Goal: Task Accomplishment & Management: Complete application form

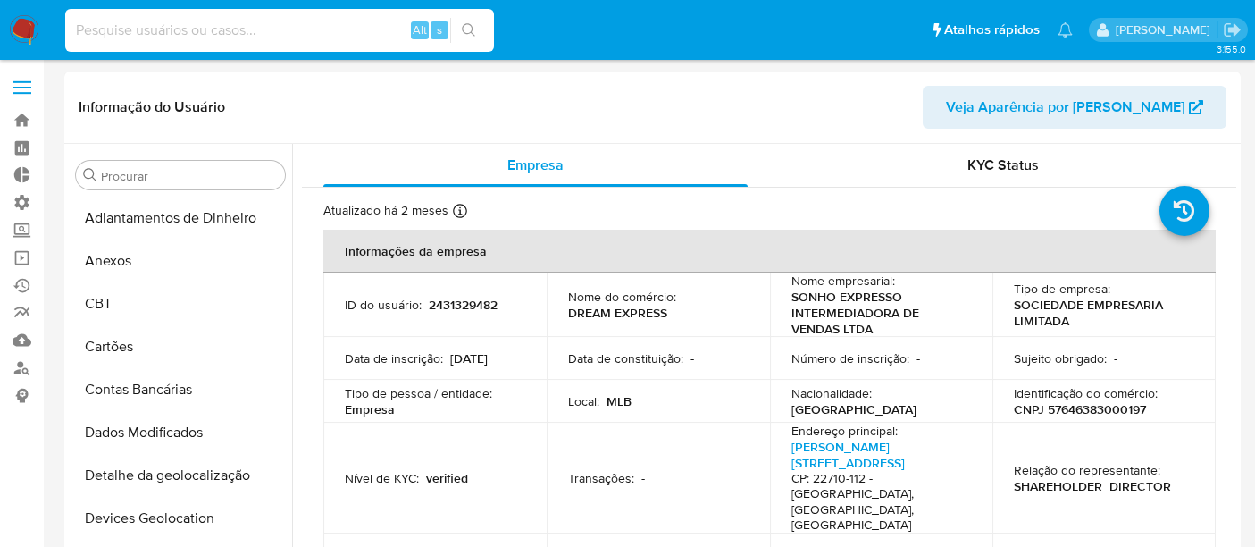
select select "10"
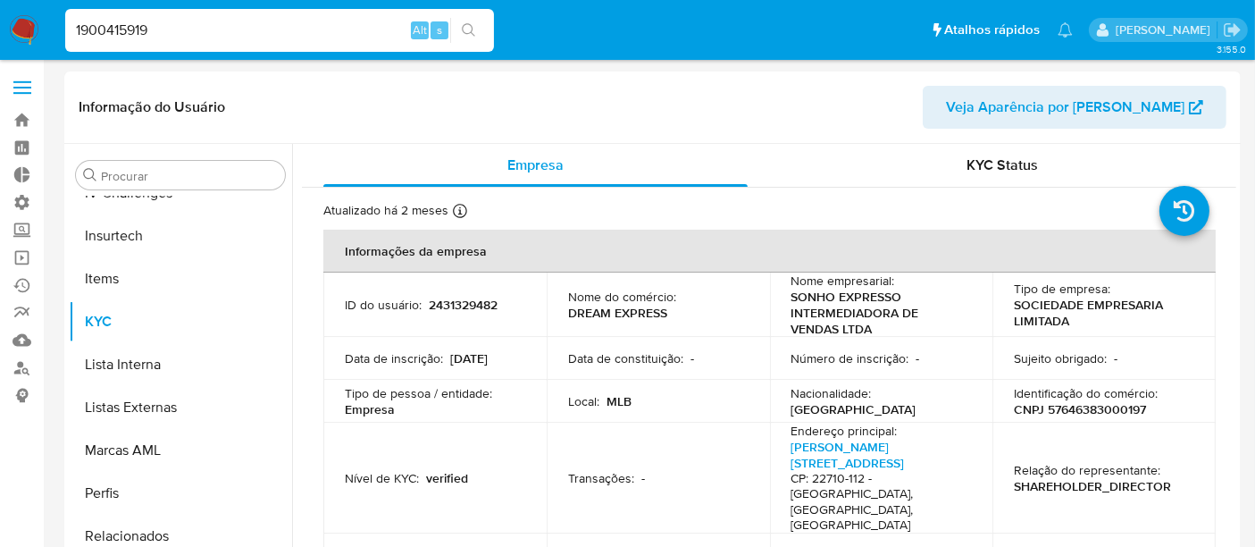
type input "1900415919"
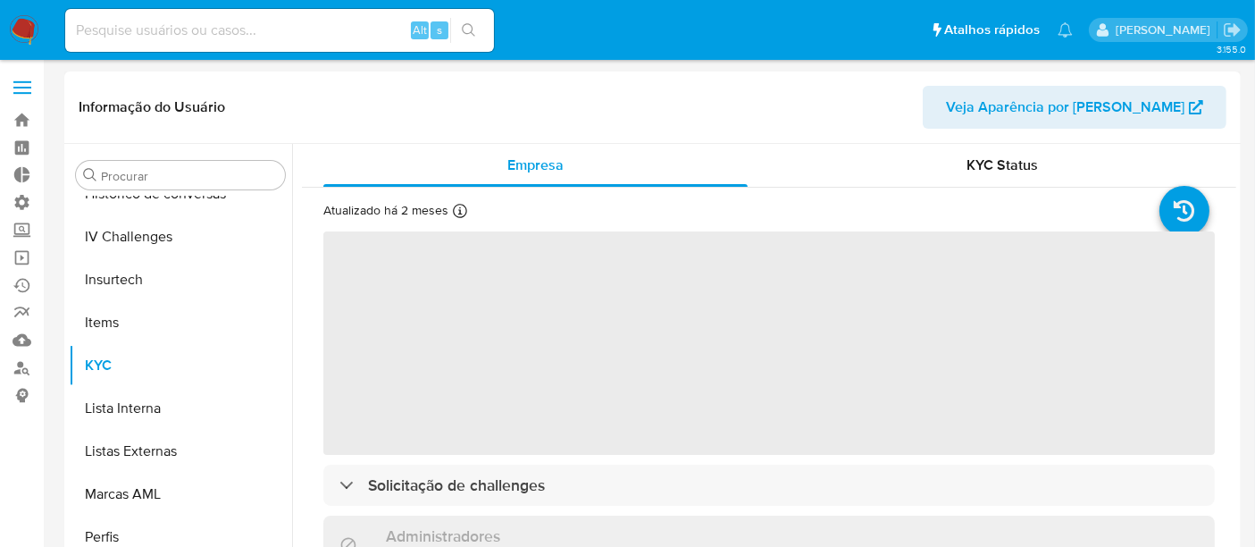
scroll to position [797, 0]
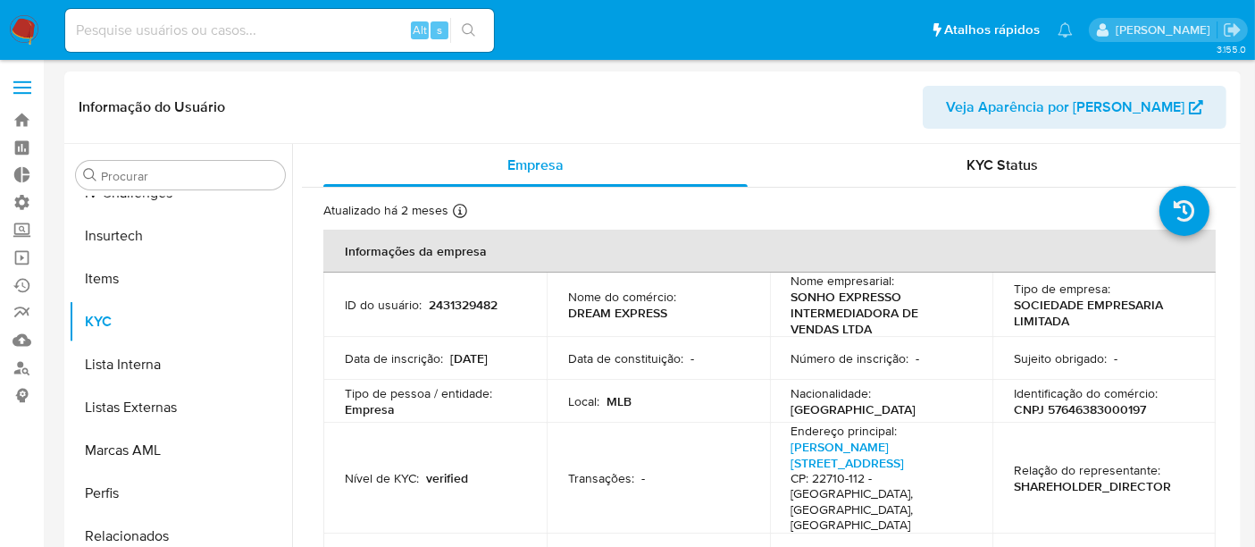
select select "10"
click at [27, 265] on link "Operações em massa" at bounding box center [106, 258] width 213 height 28
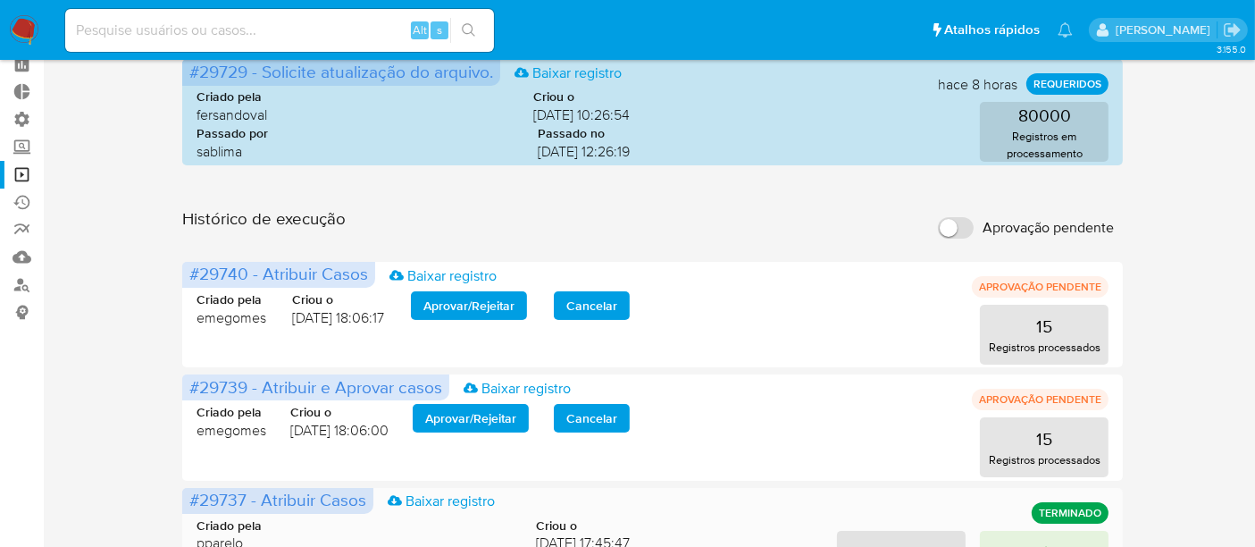
scroll to position [198, 0]
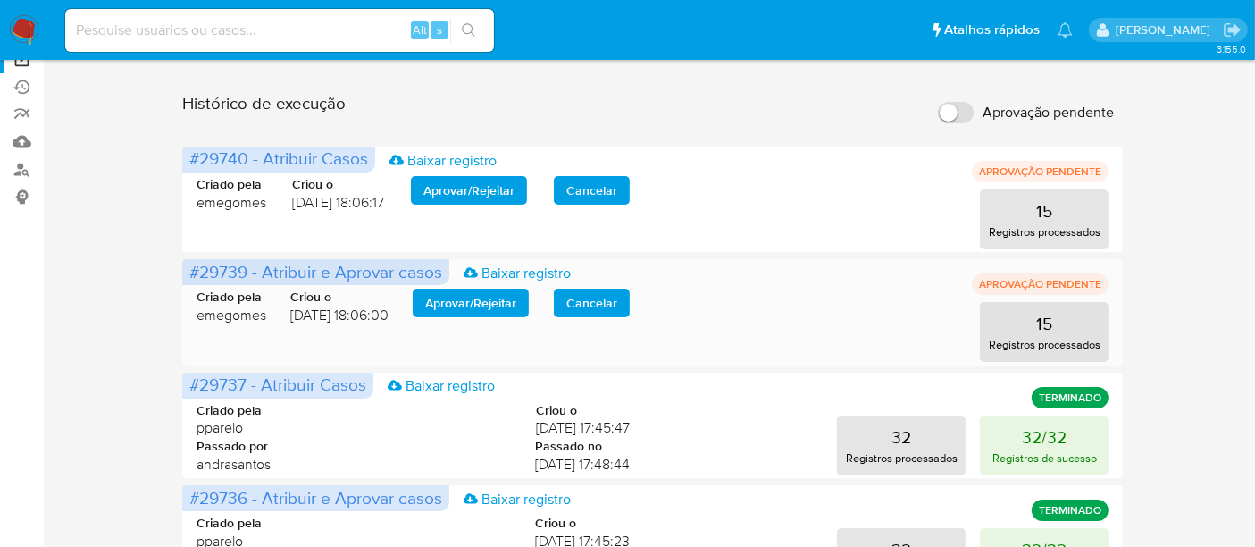
click at [505, 305] on span "Aprovar / Rejeitar" at bounding box center [470, 302] width 91 height 25
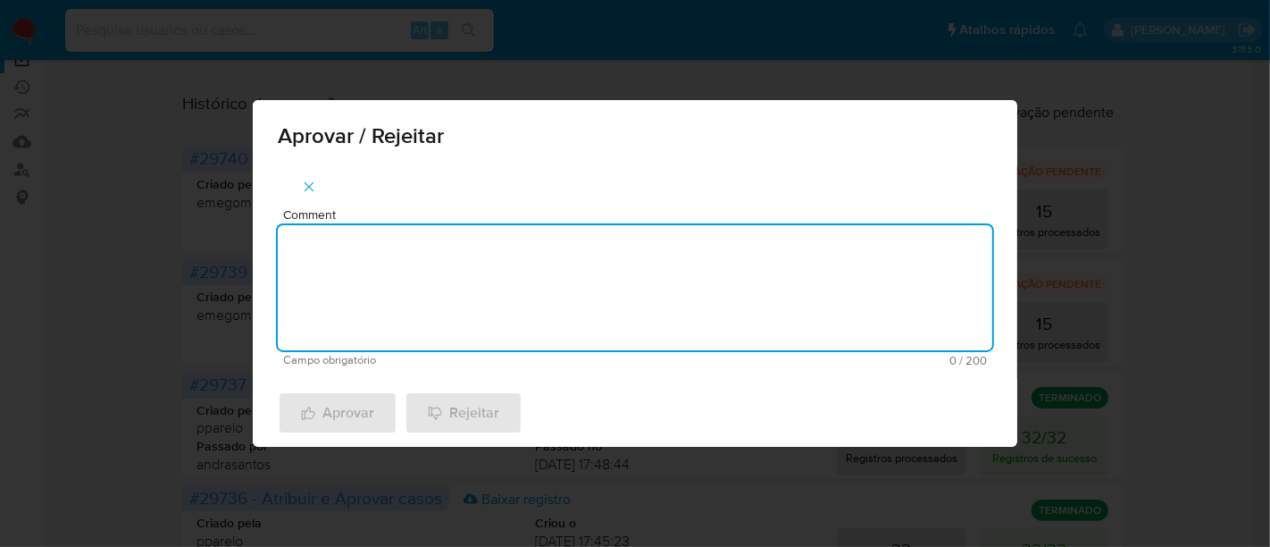
click at [337, 254] on textarea "Comment" at bounding box center [635, 287] width 715 height 125
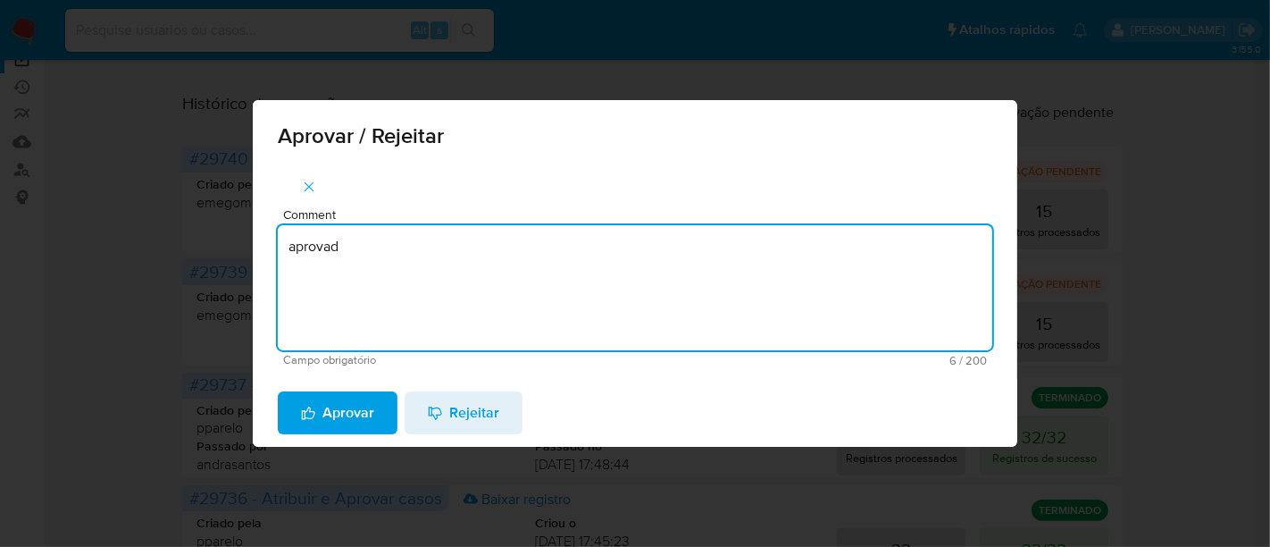
type textarea "aprovado"
drag, startPoint x: 367, startPoint y: 246, endPoint x: 197, endPoint y: 222, distance: 171.3
click at [197, 222] on div "Aprovar / Rejeitar Comment aprovado Campo obrigatório 8 / 200 192 caracteres re…" at bounding box center [635, 273] width 1270 height 547
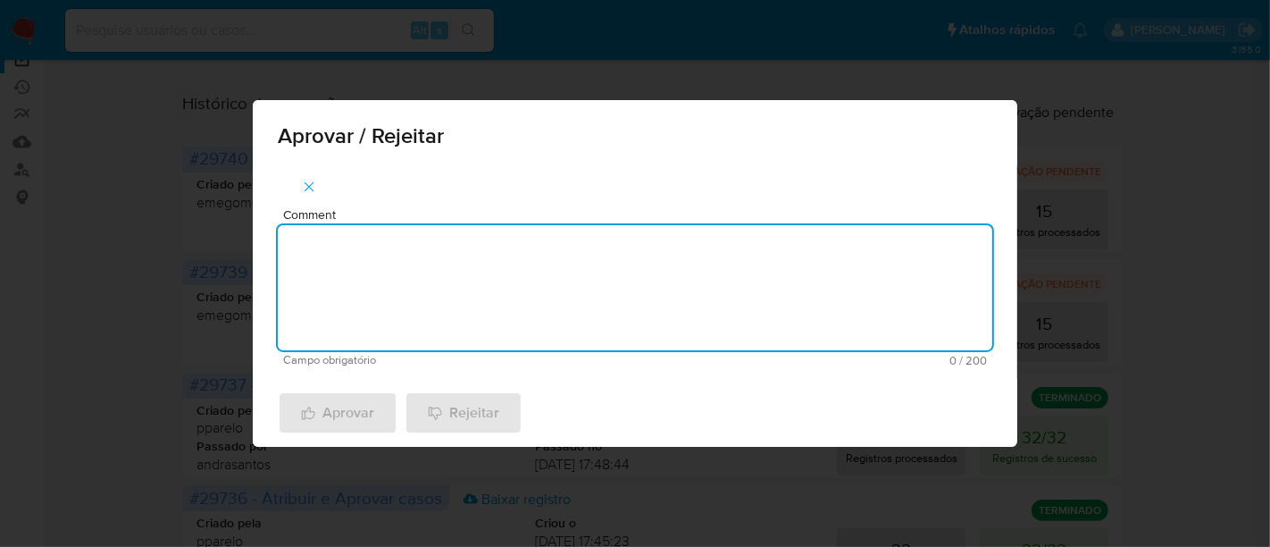
type textarea "a"
paste textarea "aprovado"
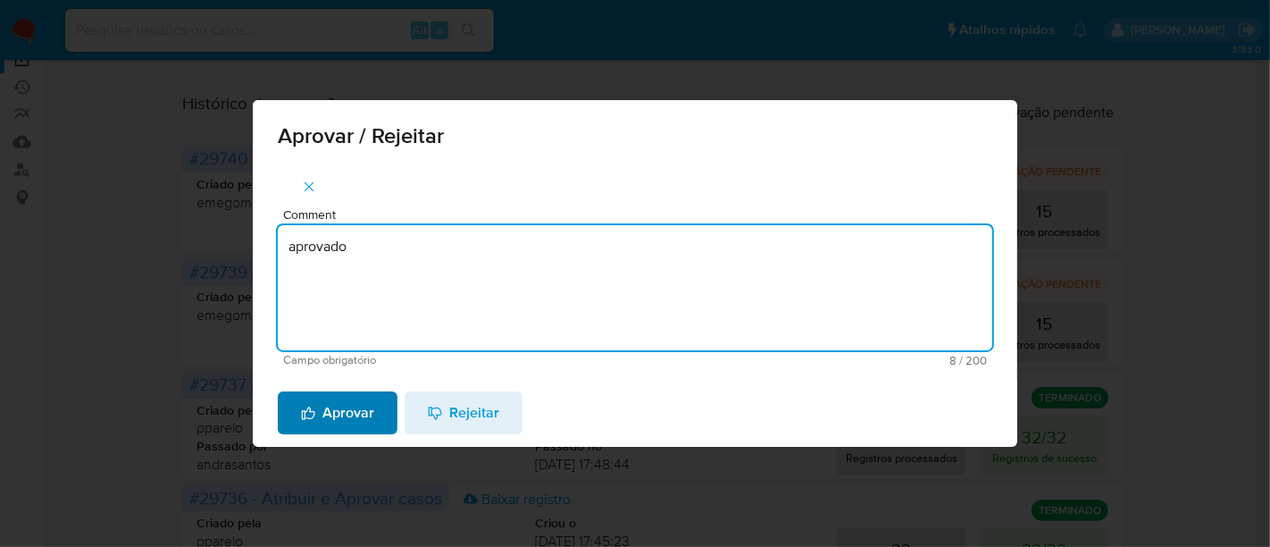
type textarea "aprovado"
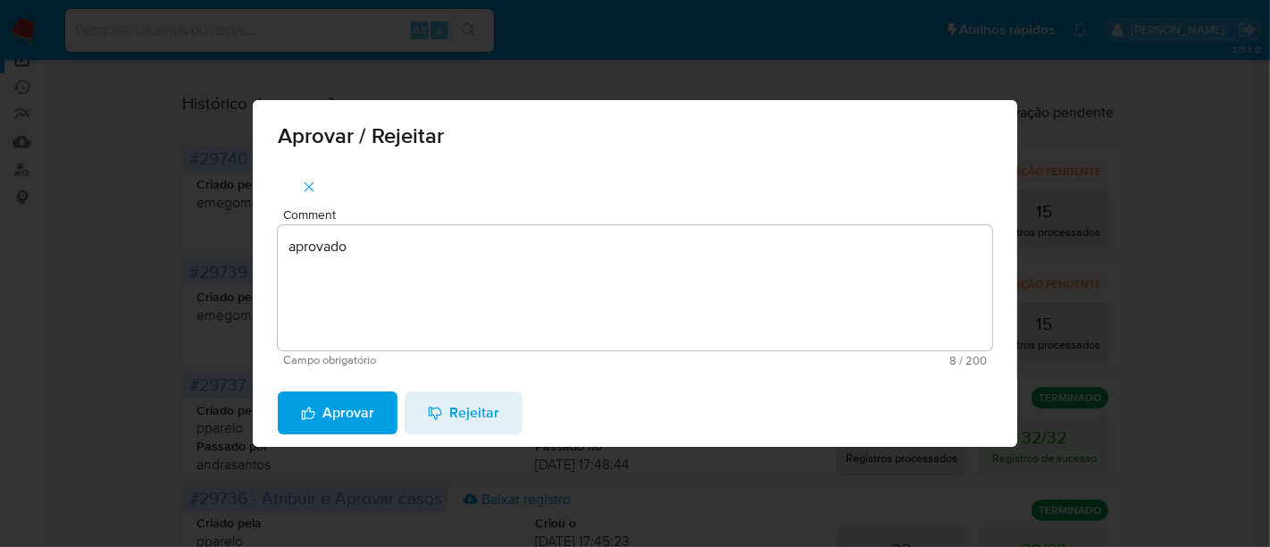
click at [352, 412] on span "Aprovar" at bounding box center [337, 412] width 73 height 39
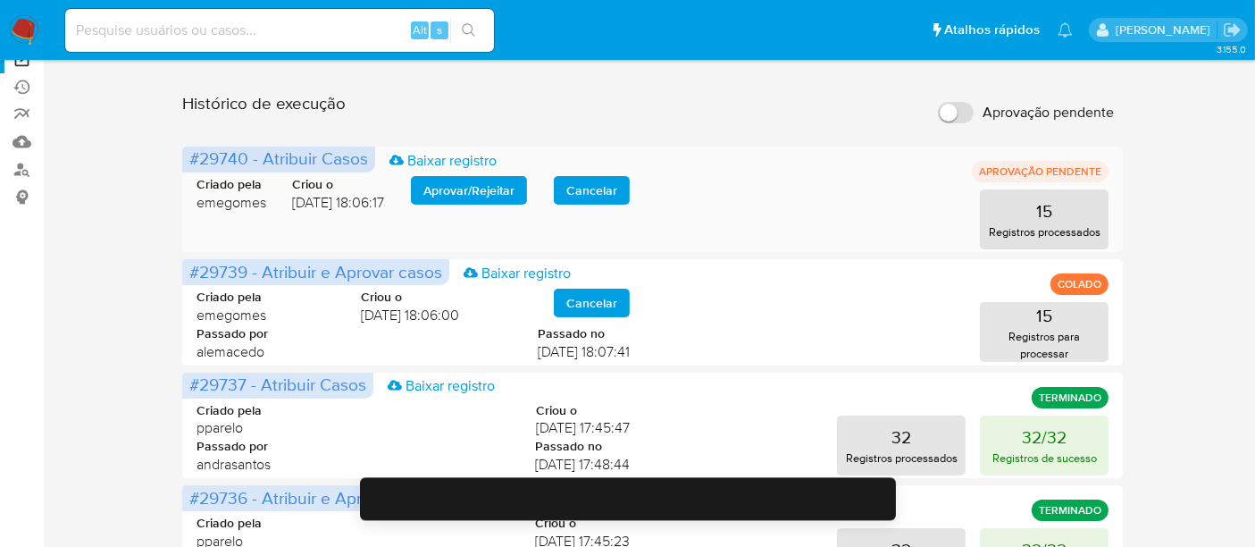
click at [490, 185] on span "Aprovar / Rejeitar" at bounding box center [468, 190] width 91 height 25
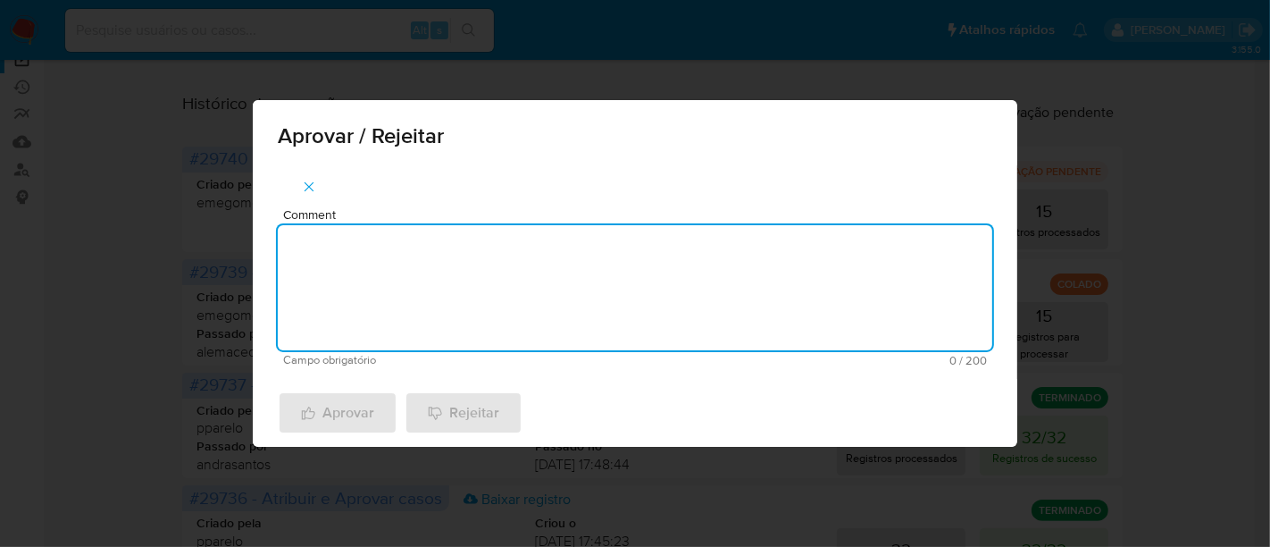
click at [412, 250] on textarea "Comment" at bounding box center [635, 287] width 715 height 125
paste textarea "aprovado"
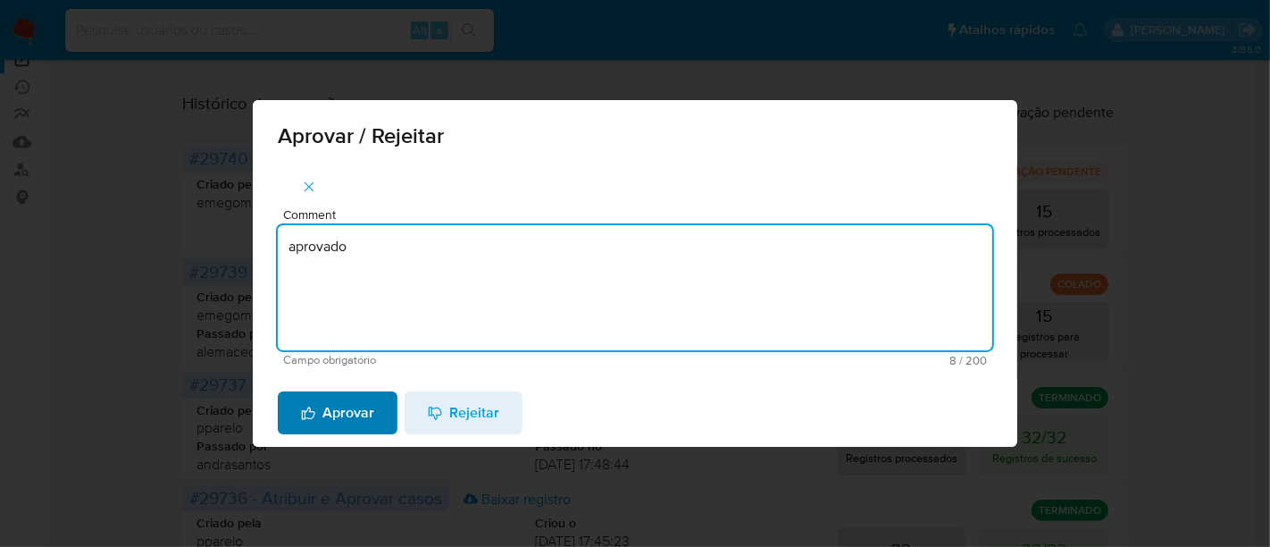
type textarea "aprovado"
click at [328, 411] on span "Aprovar" at bounding box center [337, 412] width 73 height 39
